Goal: Entertainment & Leisure: Consume media (video, audio)

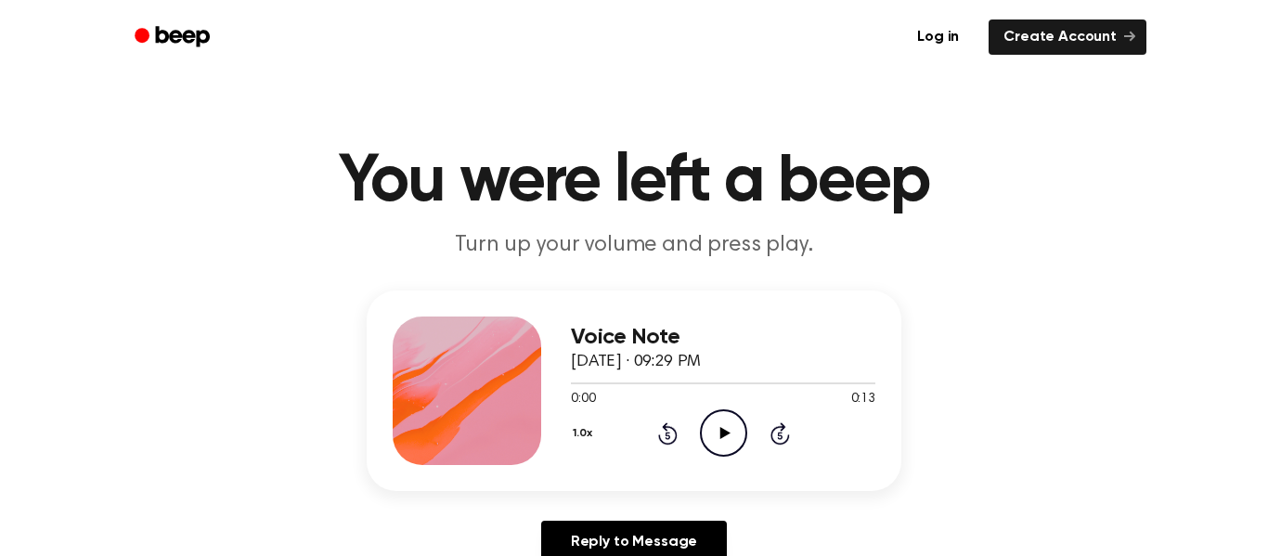
click at [732, 447] on icon "Play Audio" at bounding box center [723, 433] width 47 height 47
click at [690, 432] on div "1.0x Rewind 5 seconds Play Audio Skip 5 seconds" at bounding box center [723, 433] width 305 height 47
click at [723, 431] on icon at bounding box center [725, 433] width 10 height 12
click at [735, 434] on icon "Play Audio" at bounding box center [723, 433] width 47 height 47
